Goal: Information Seeking & Learning: Learn about a topic

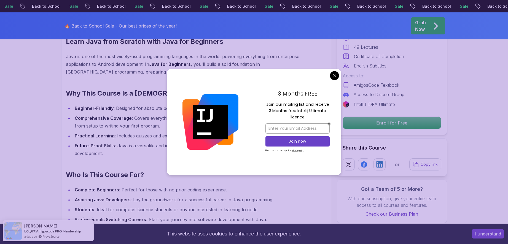
scroll to position [471, 0]
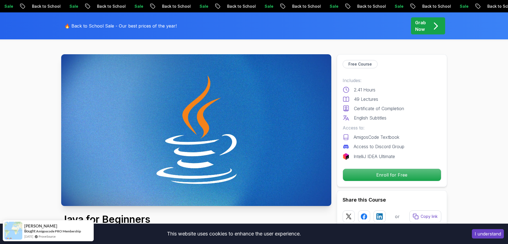
scroll to position [0, 0]
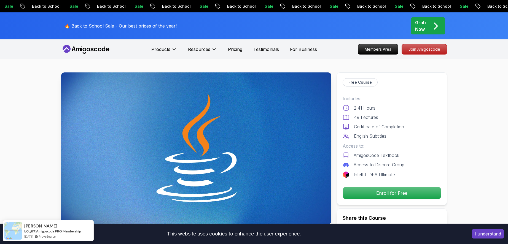
drag, startPoint x: 360, startPoint y: 82, endPoint x: 359, endPoint y: 85, distance: 2.8
click at [359, 85] on p "Free Course" at bounding box center [359, 83] width 23 height 6
click at [359, 83] on p "Free Course" at bounding box center [359, 83] width 23 height 6
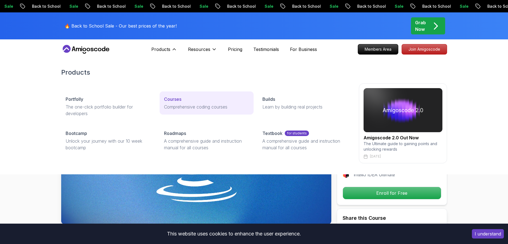
click at [172, 101] on p "Courses" at bounding box center [172, 99] width 17 height 7
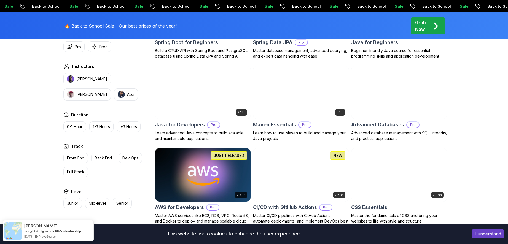
scroll to position [336, 0]
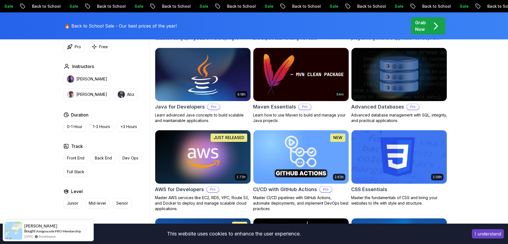
click at [217, 88] on img at bounding box center [203, 75] width 100 height 56
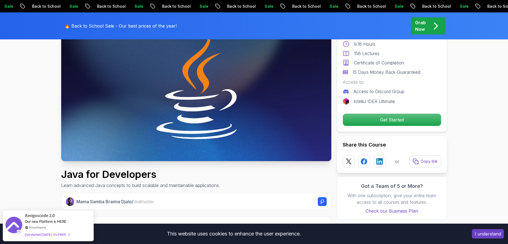
scroll to position [62, 0]
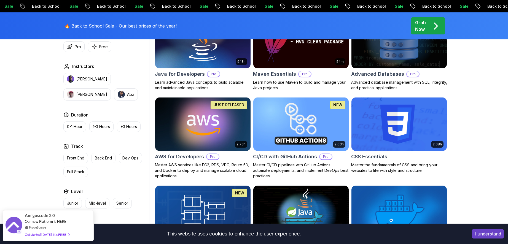
scroll to position [369, 0]
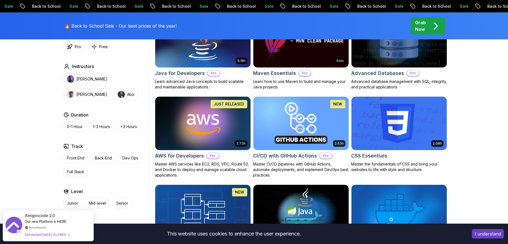
click at [210, 134] on img at bounding box center [203, 123] width 100 height 56
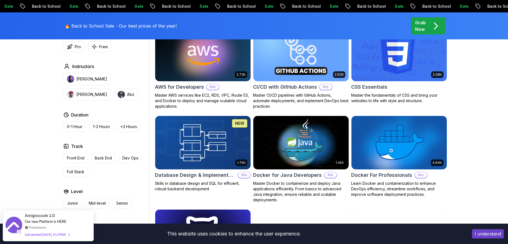
scroll to position [454, 0]
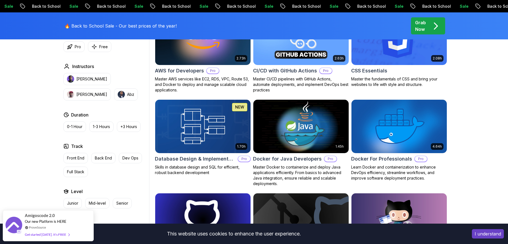
click at [312, 139] on img at bounding box center [301, 126] width 100 height 56
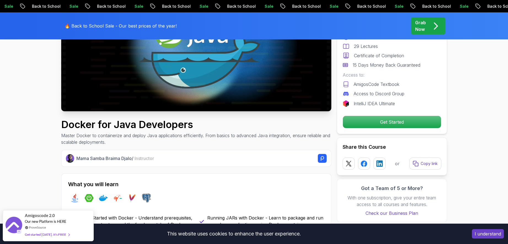
scroll to position [112, 0]
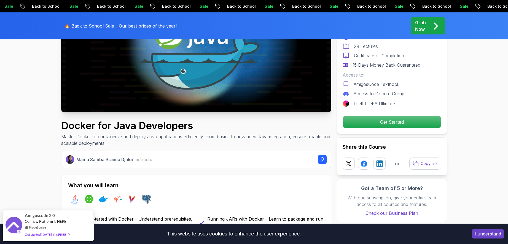
click at [68, 159] on img at bounding box center [70, 159] width 9 height 9
click at [144, 157] on span "Instructor" at bounding box center [144, 160] width 20 height 6
click at [148, 161] on span "Instructor" at bounding box center [144, 160] width 20 height 6
click at [321, 157] on rect at bounding box center [322, 159] width 9 height 9
